Goal: Find specific page/section: Find specific page/section

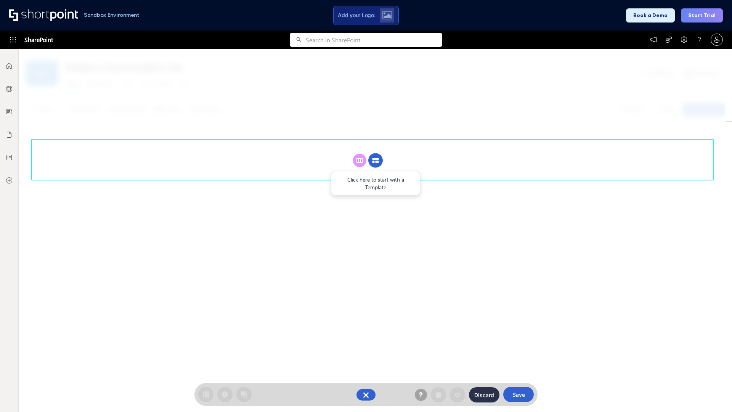
click at [376, 160] on circle at bounding box center [376, 160] width 14 height 14
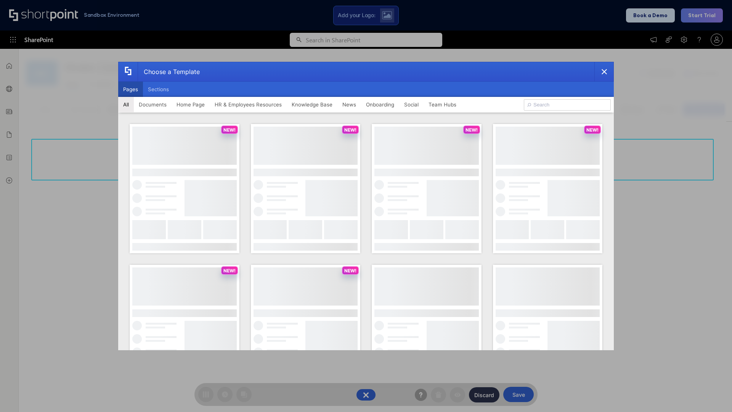
click at [130, 89] on button "Pages" at bounding box center [130, 89] width 25 height 15
type input "HR 1"
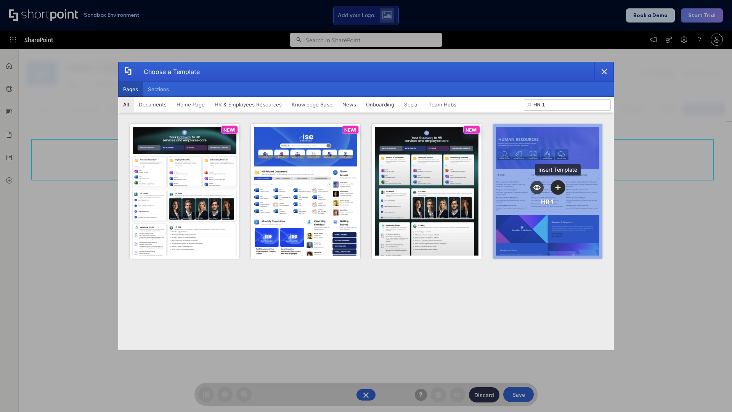
click at [558, 187] on icon "template selector" at bounding box center [558, 187] width 5 height 5
